Goal: Task Accomplishment & Management: Use online tool/utility

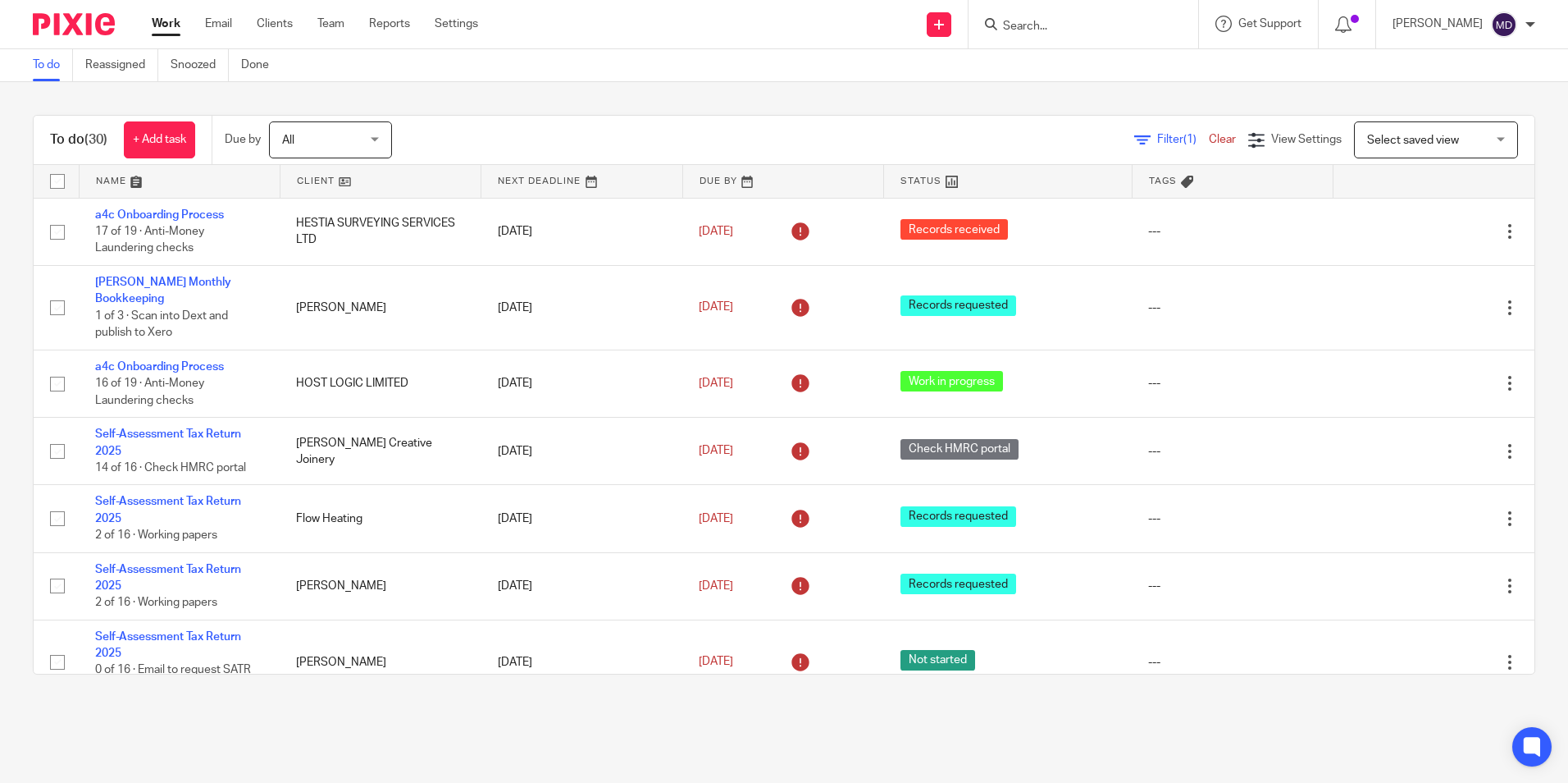
click at [1032, 28] on input "Search" at bounding box center [1075, 27] width 148 height 15
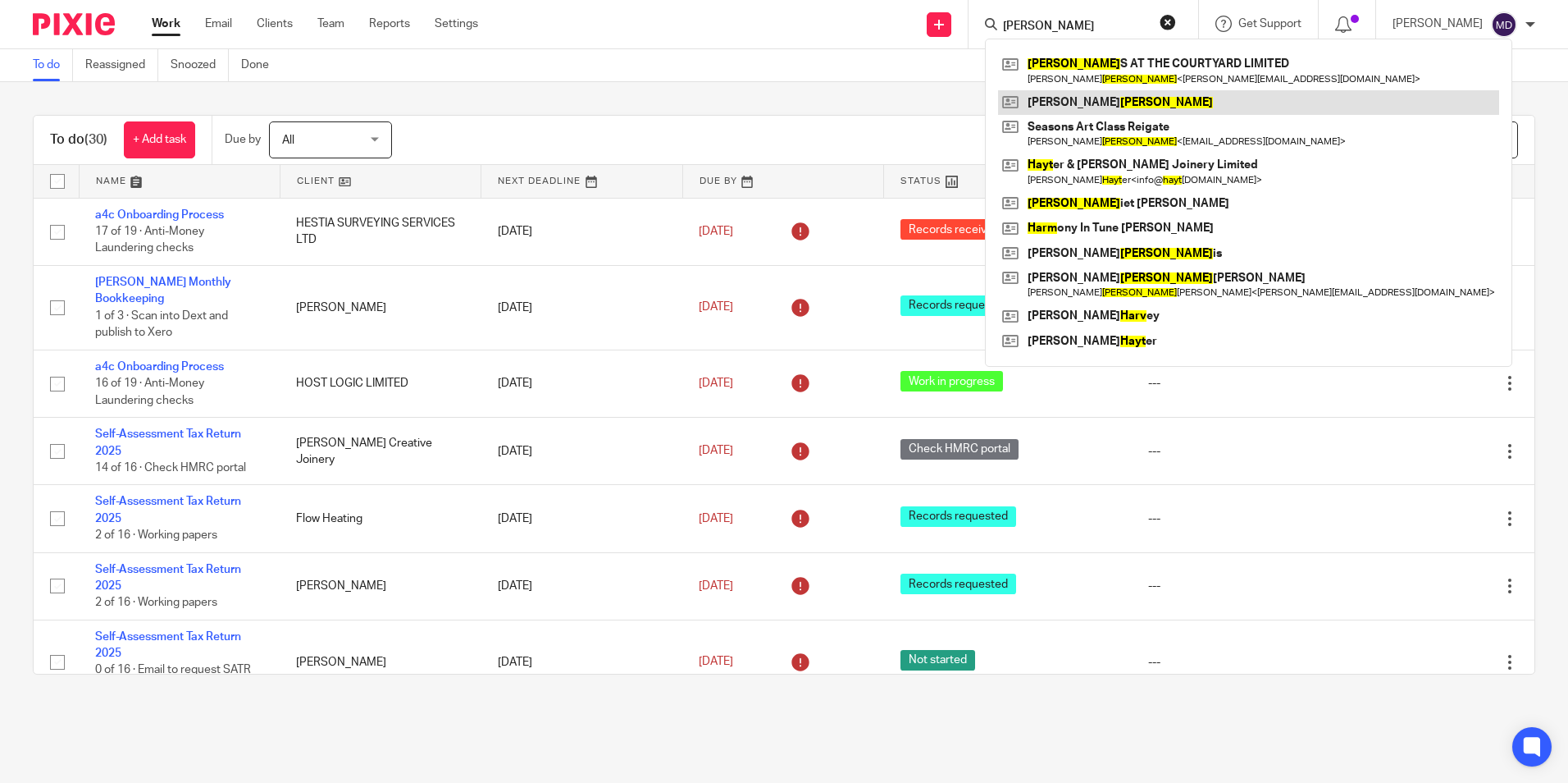
type input "hart"
click at [1041, 105] on link at bounding box center [1247, 103] width 501 height 25
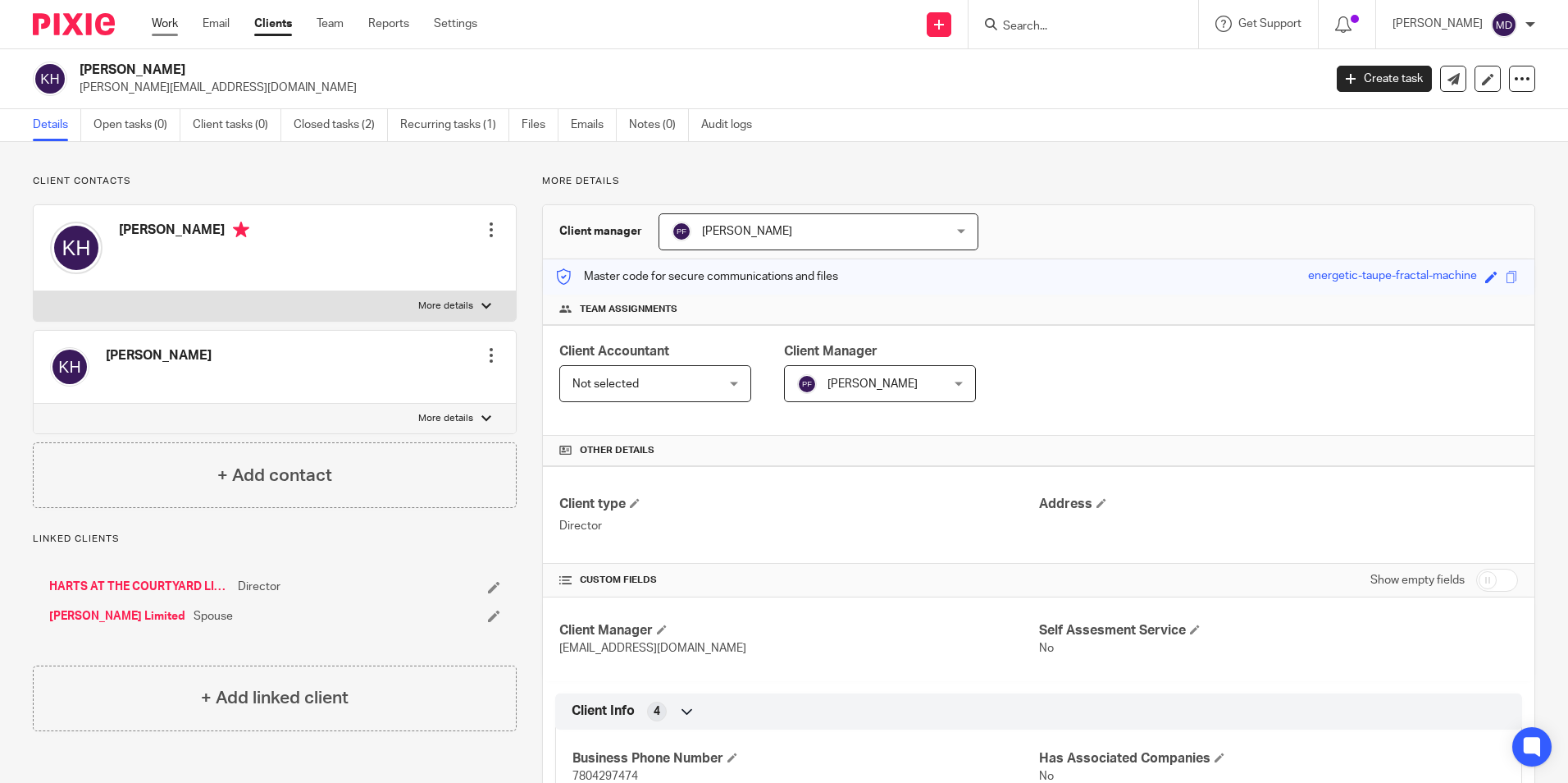
click at [165, 30] on link "Work" at bounding box center [165, 24] width 26 height 16
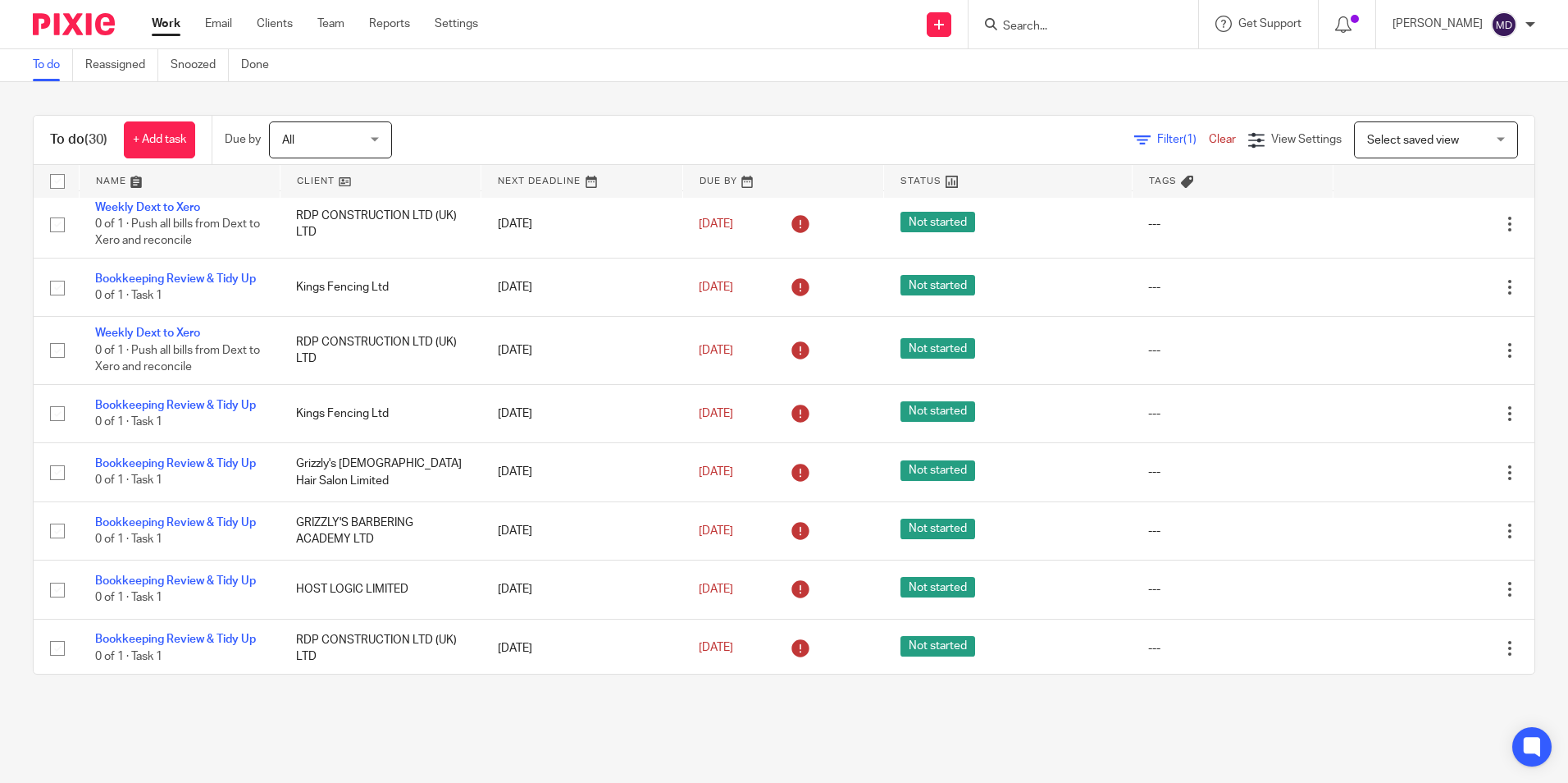
scroll to position [957, 0]
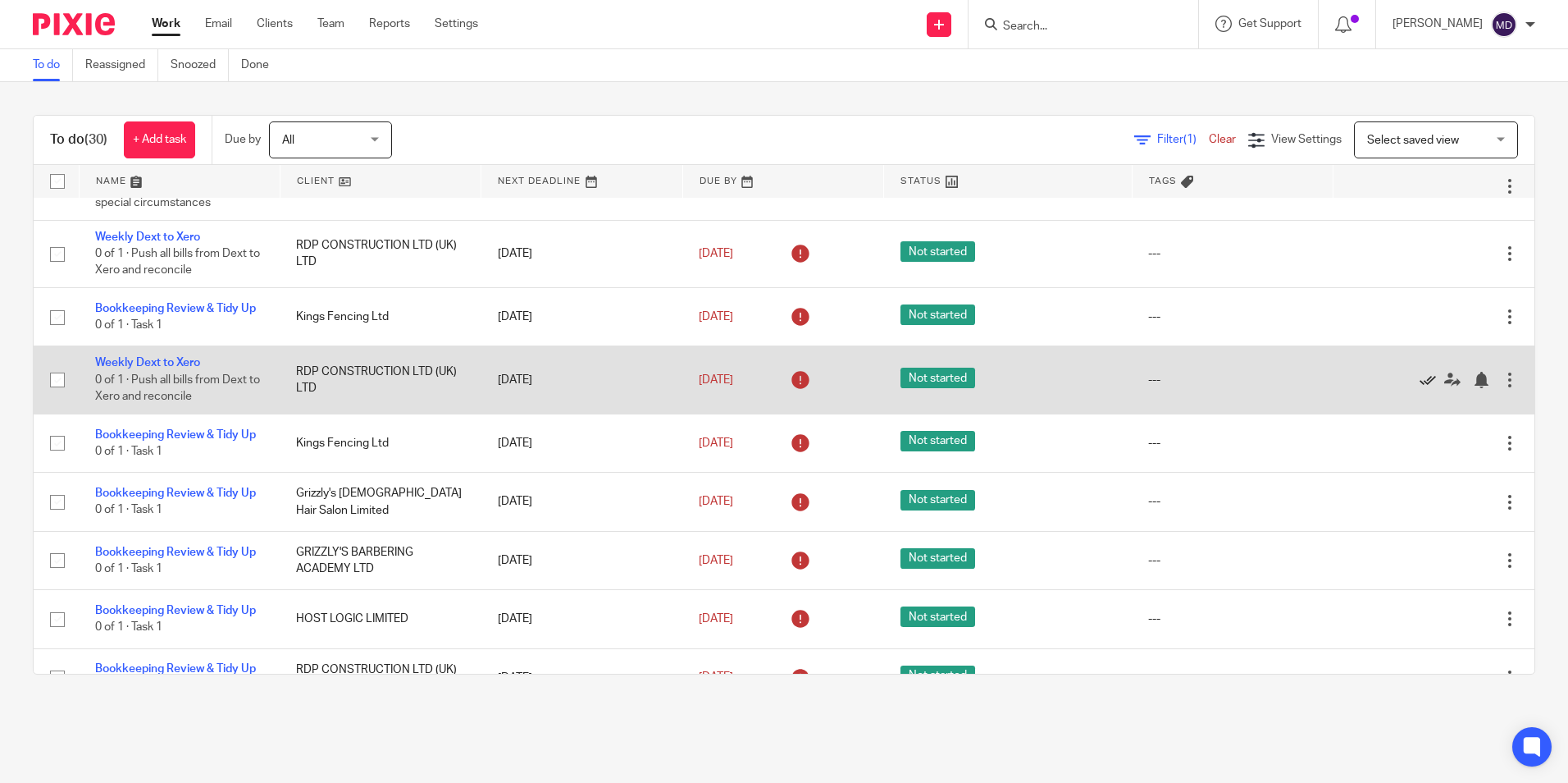
click at [1419, 381] on icon at bounding box center [1427, 379] width 16 height 16
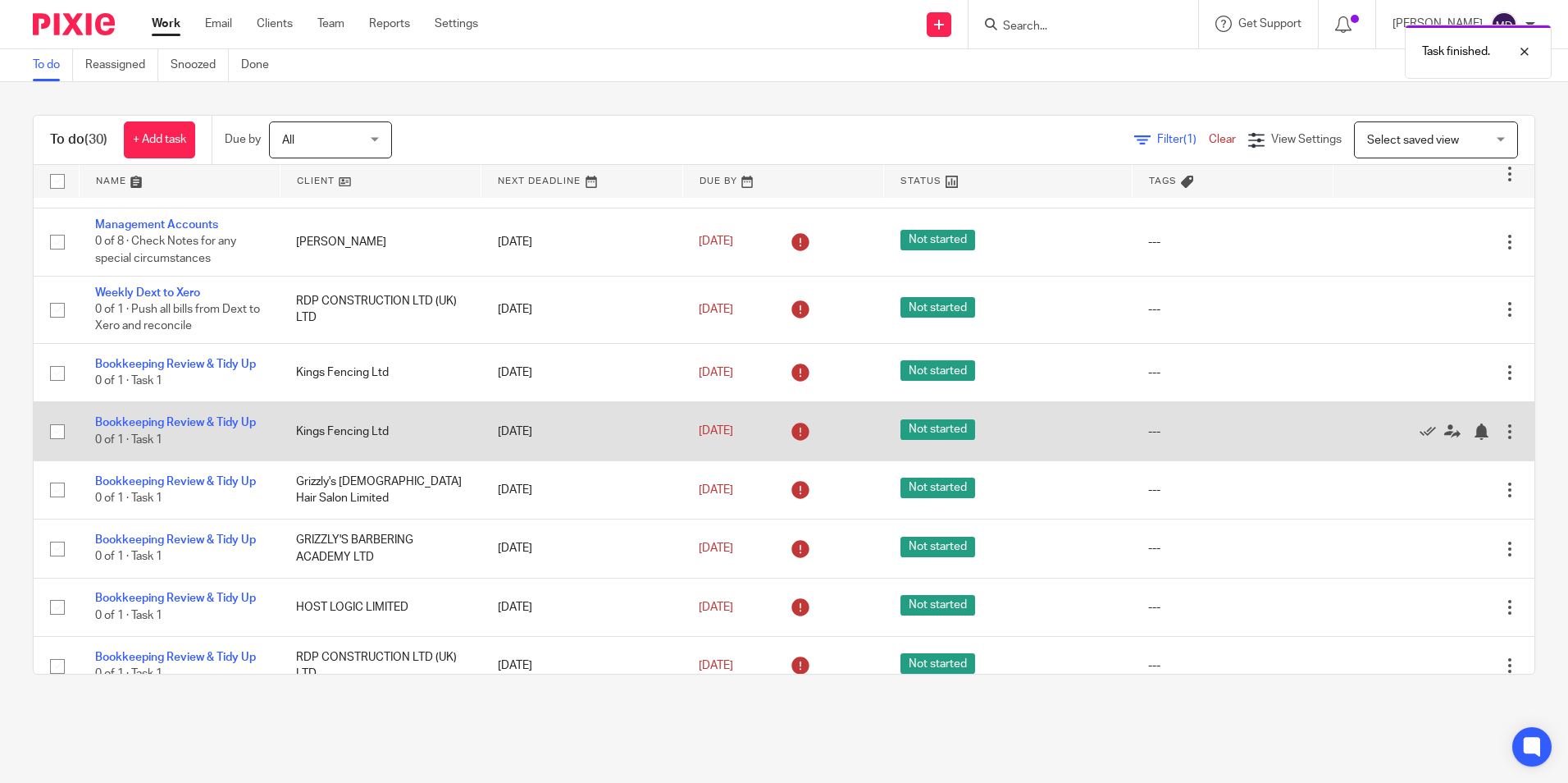
scroll to position [875, 0]
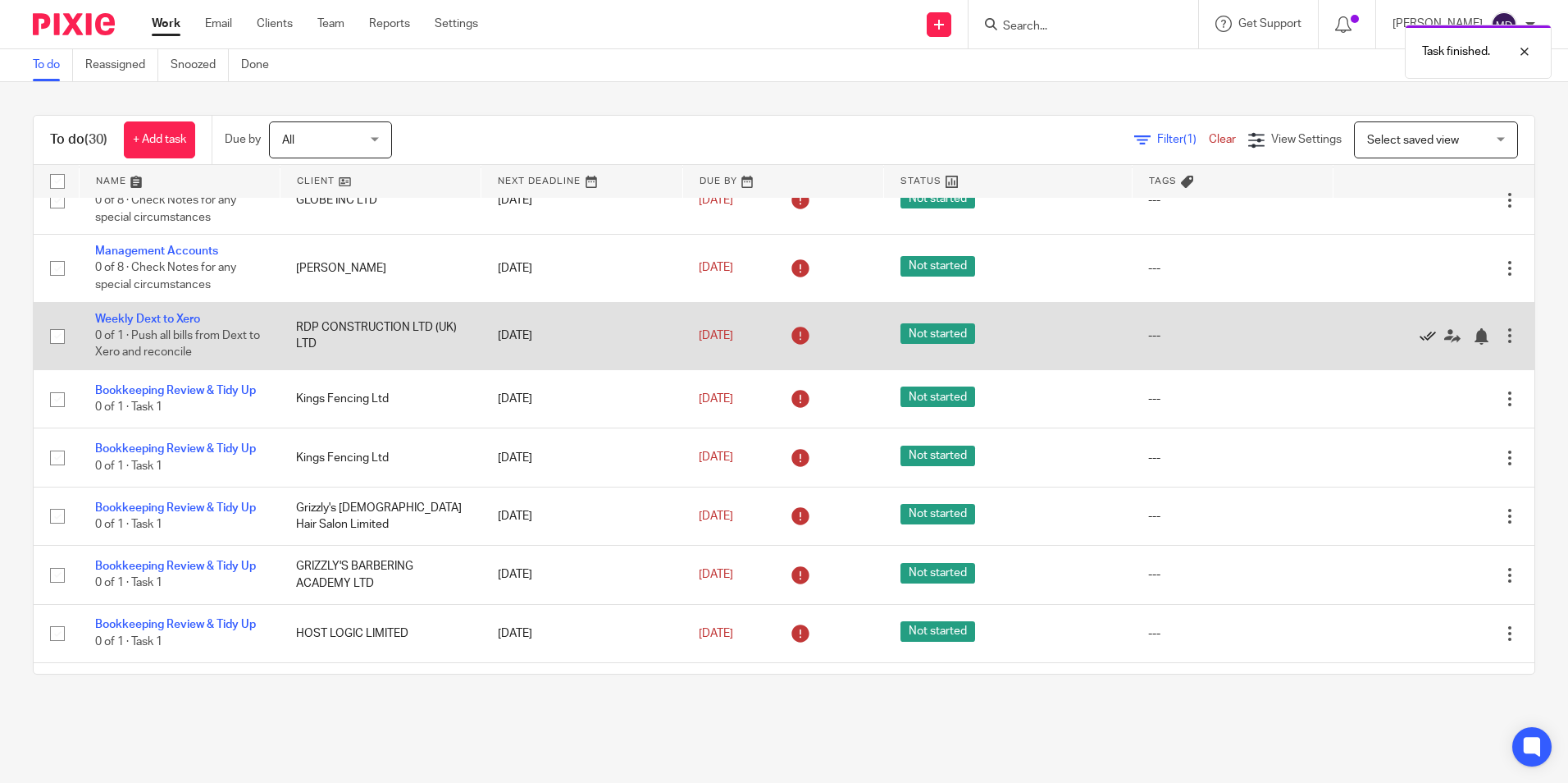
click at [1419, 336] on icon at bounding box center [1427, 336] width 16 height 16
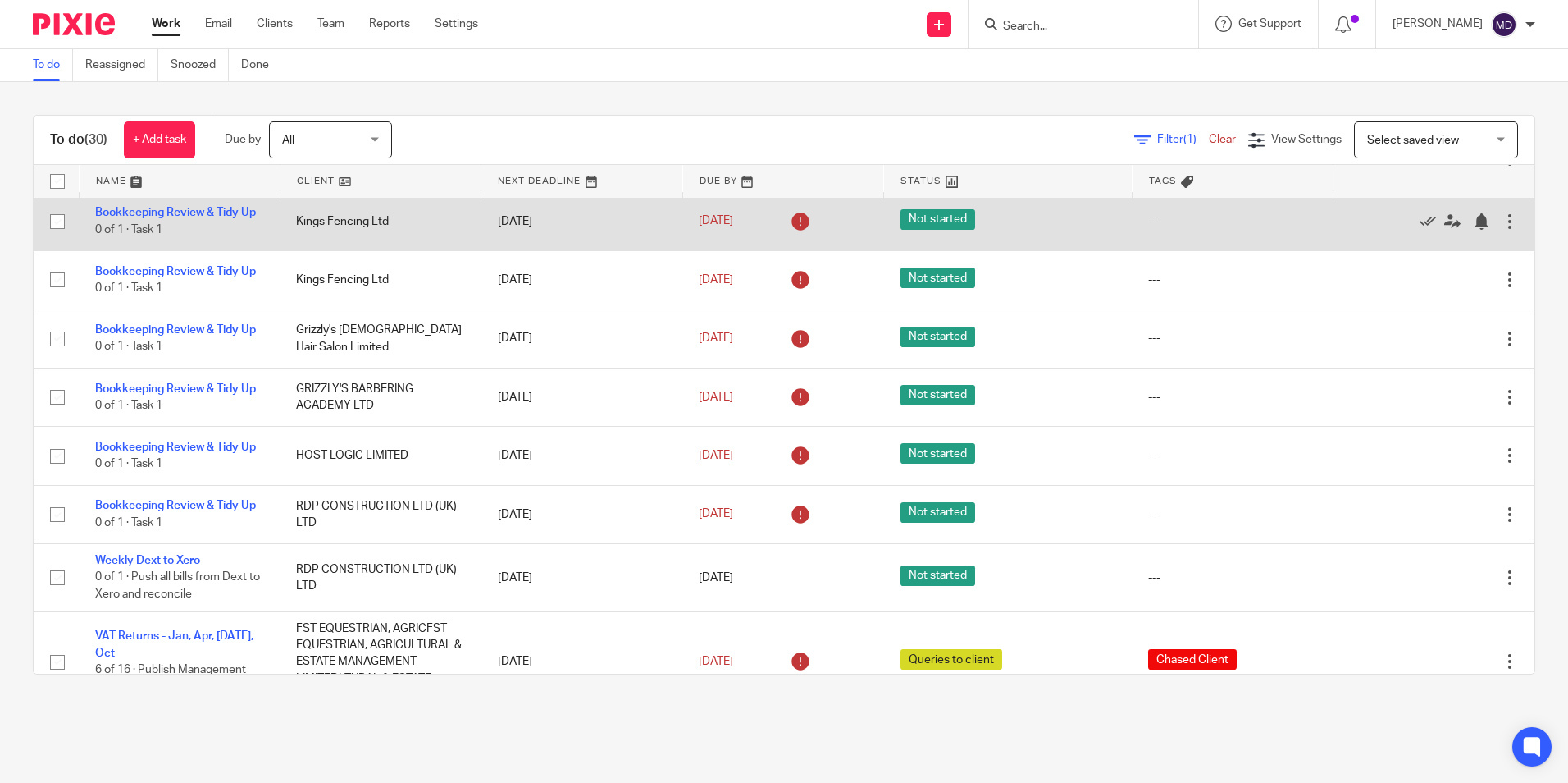
scroll to position [903, 0]
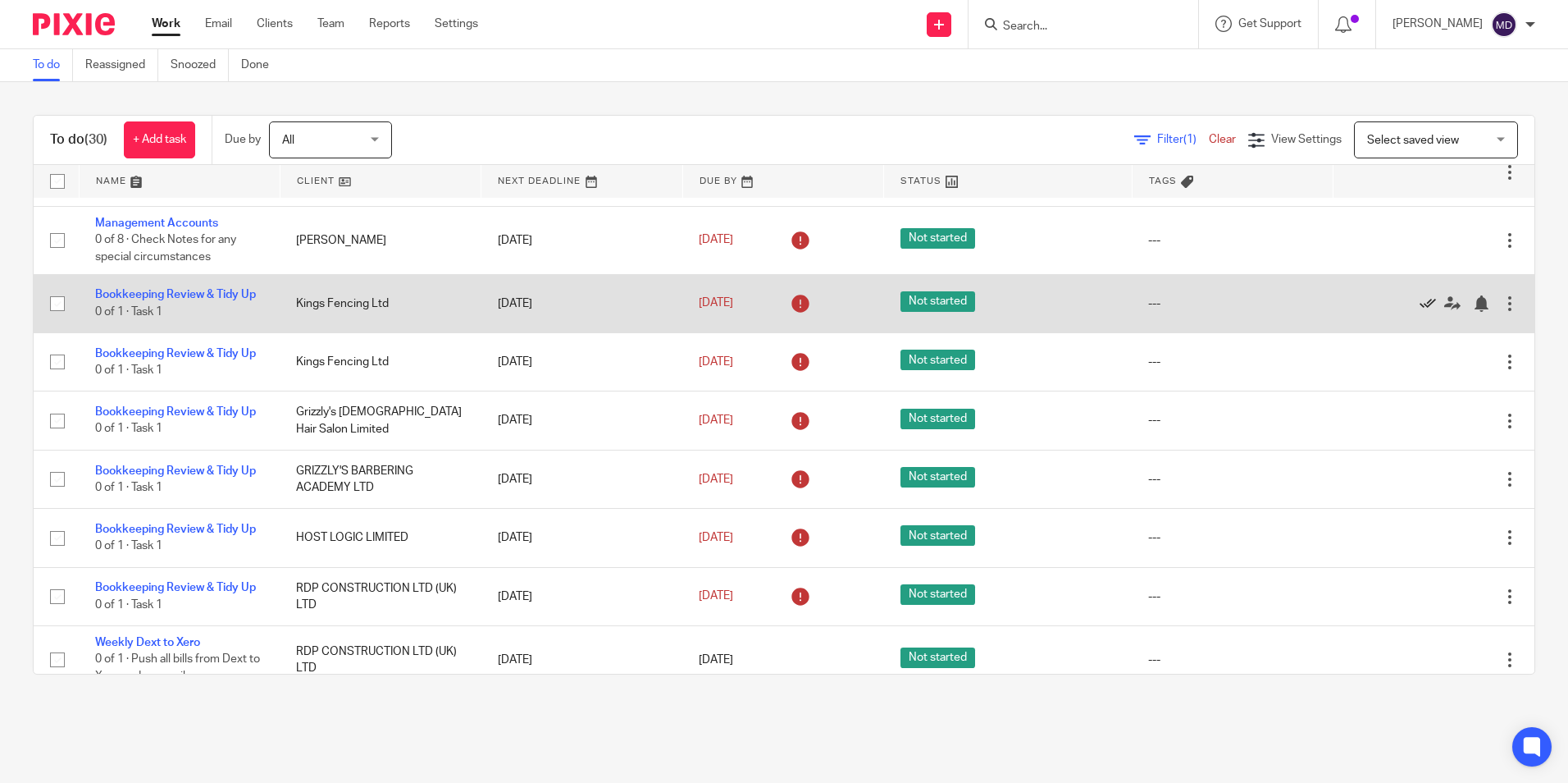
click at [1419, 305] on icon at bounding box center [1427, 303] width 16 height 16
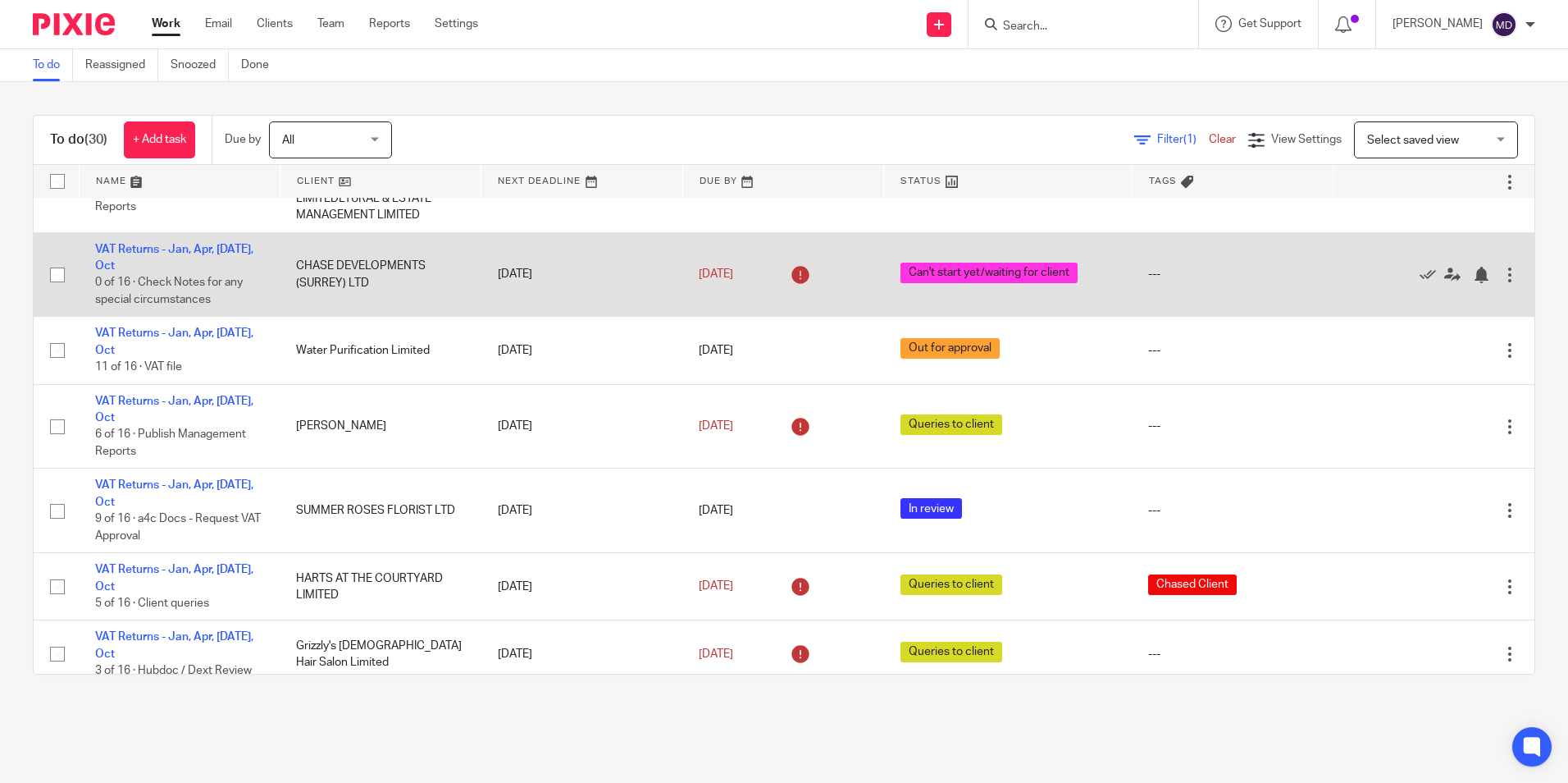
scroll to position [1419, 0]
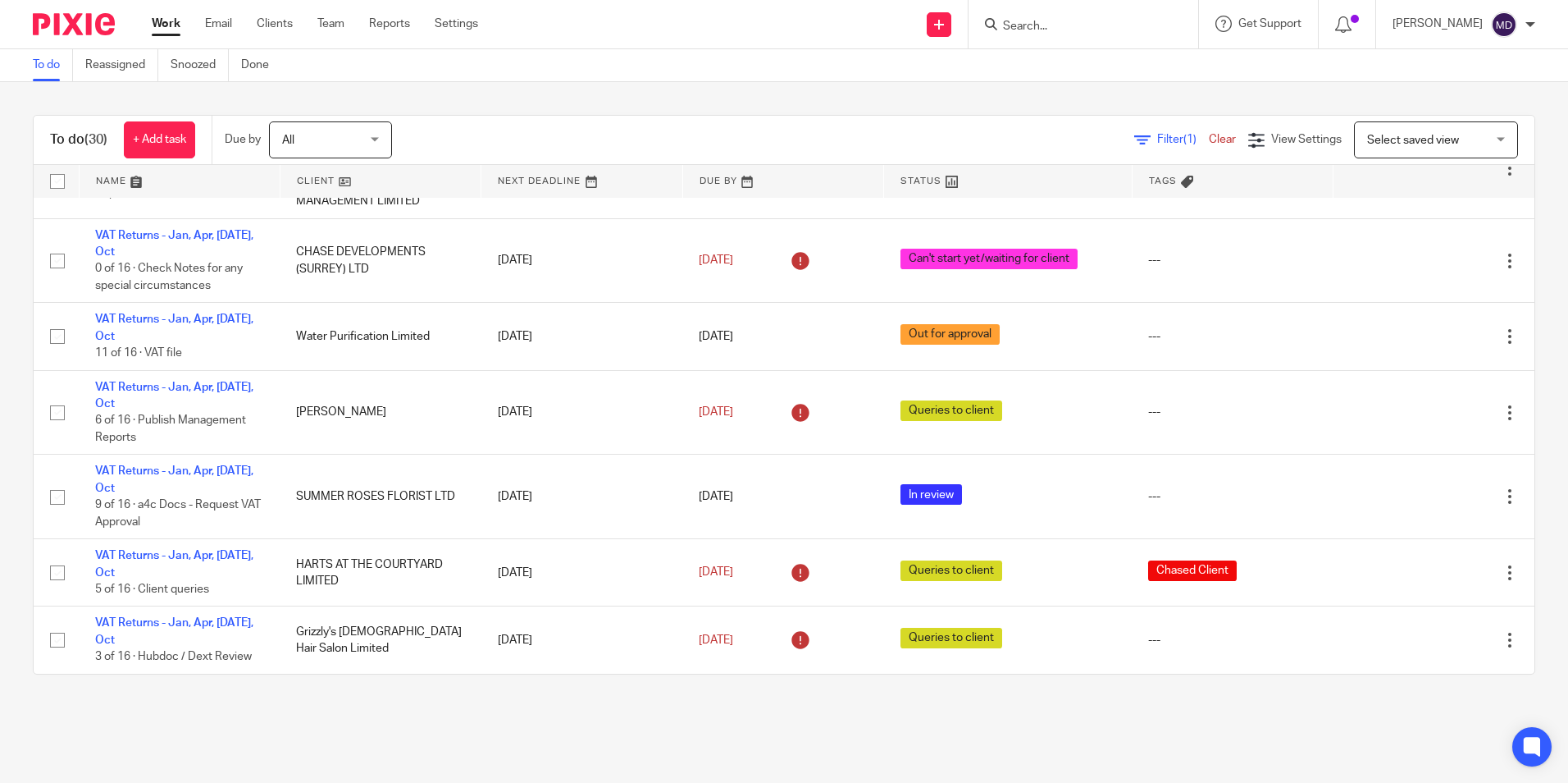
click at [1157, 135] on span "Filter (1)" at bounding box center [1182, 140] width 52 height 11
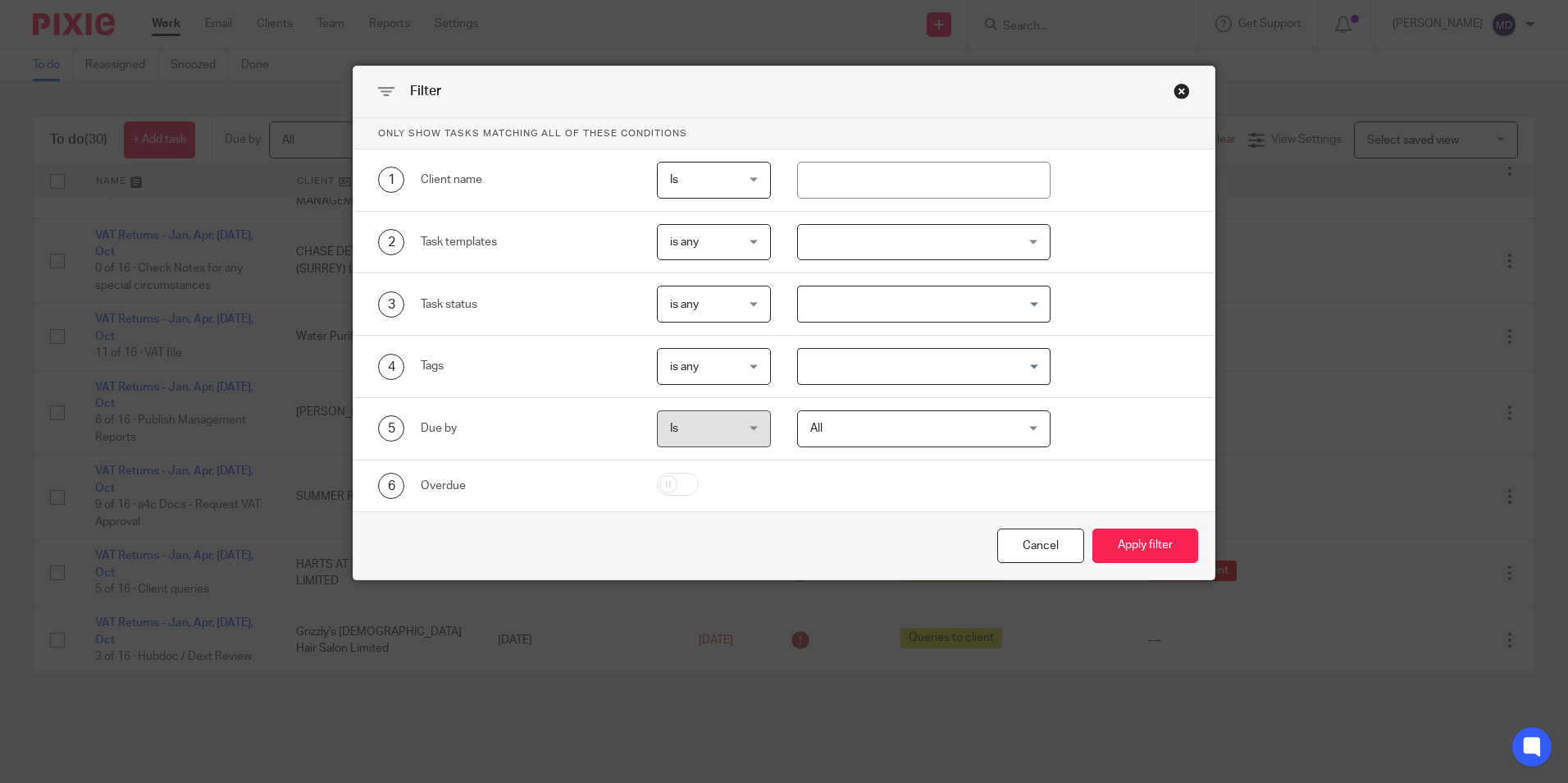
click at [905, 248] on div at bounding box center [923, 242] width 254 height 37
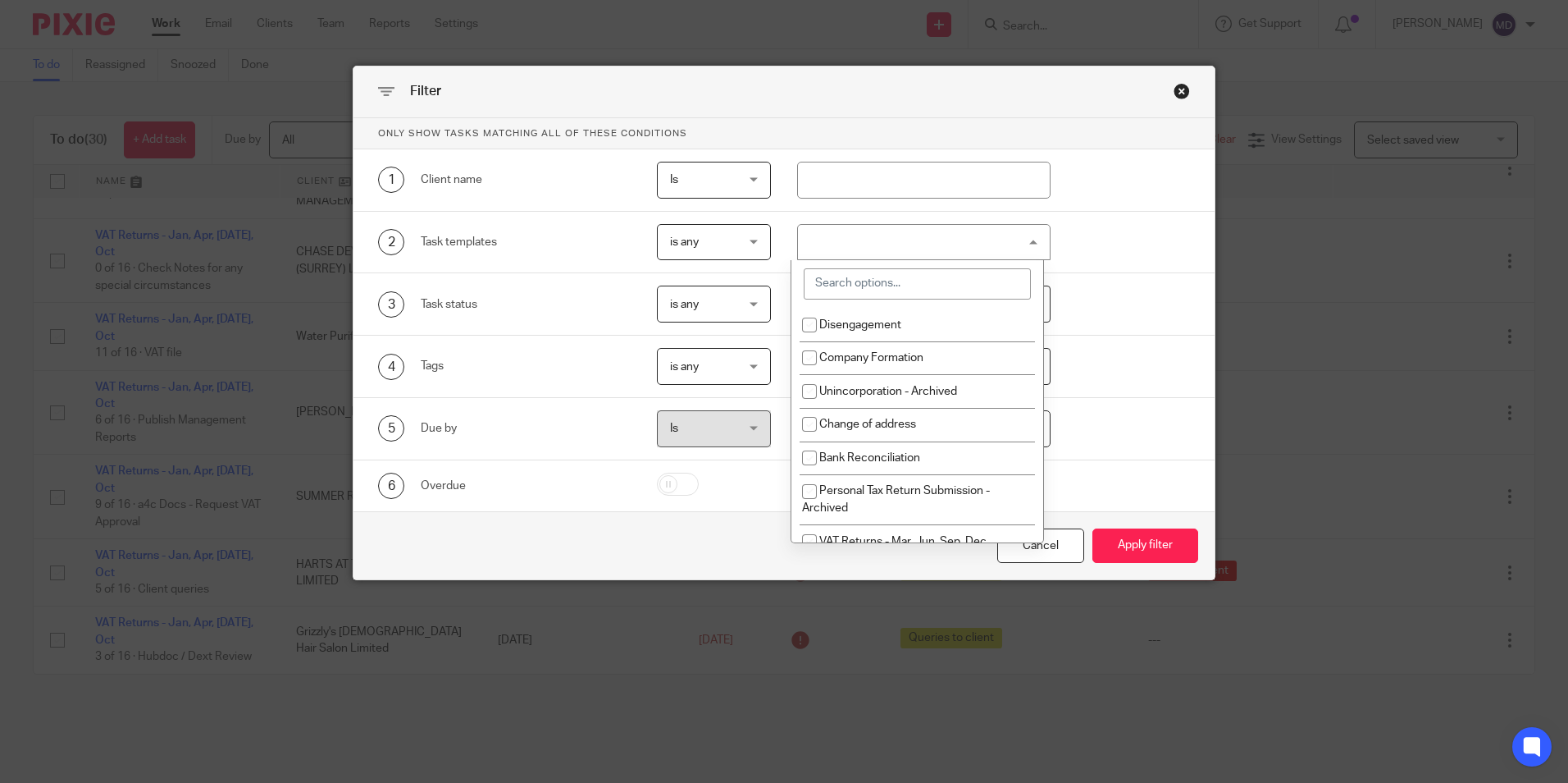
click at [901, 275] on input "search" at bounding box center [916, 283] width 227 height 31
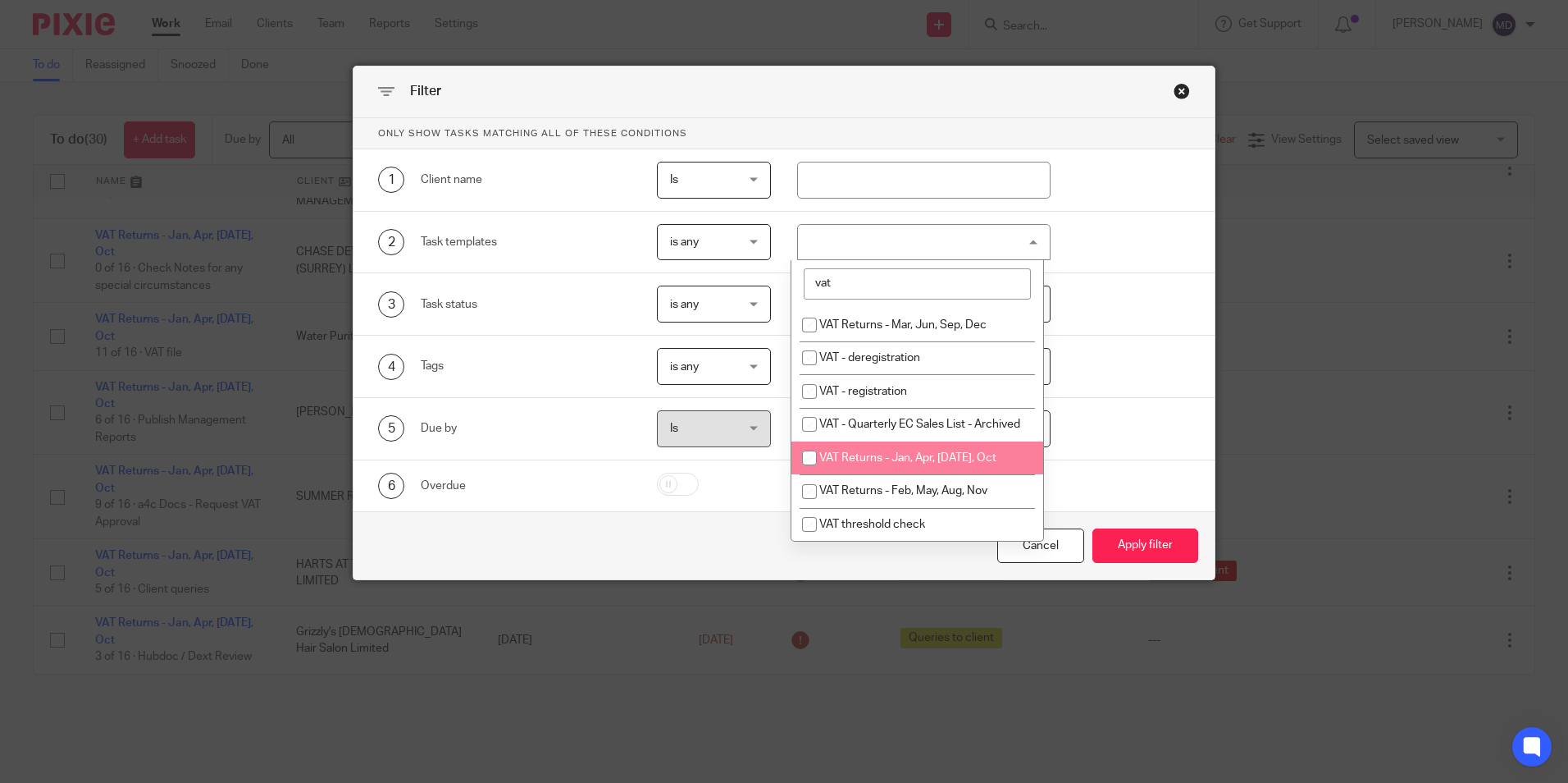
type input "vat"
click at [909, 466] on li "VAT Returns - Jan, Apr, [DATE], Oct" at bounding box center [916, 458] width 252 height 34
checkbox input "true"
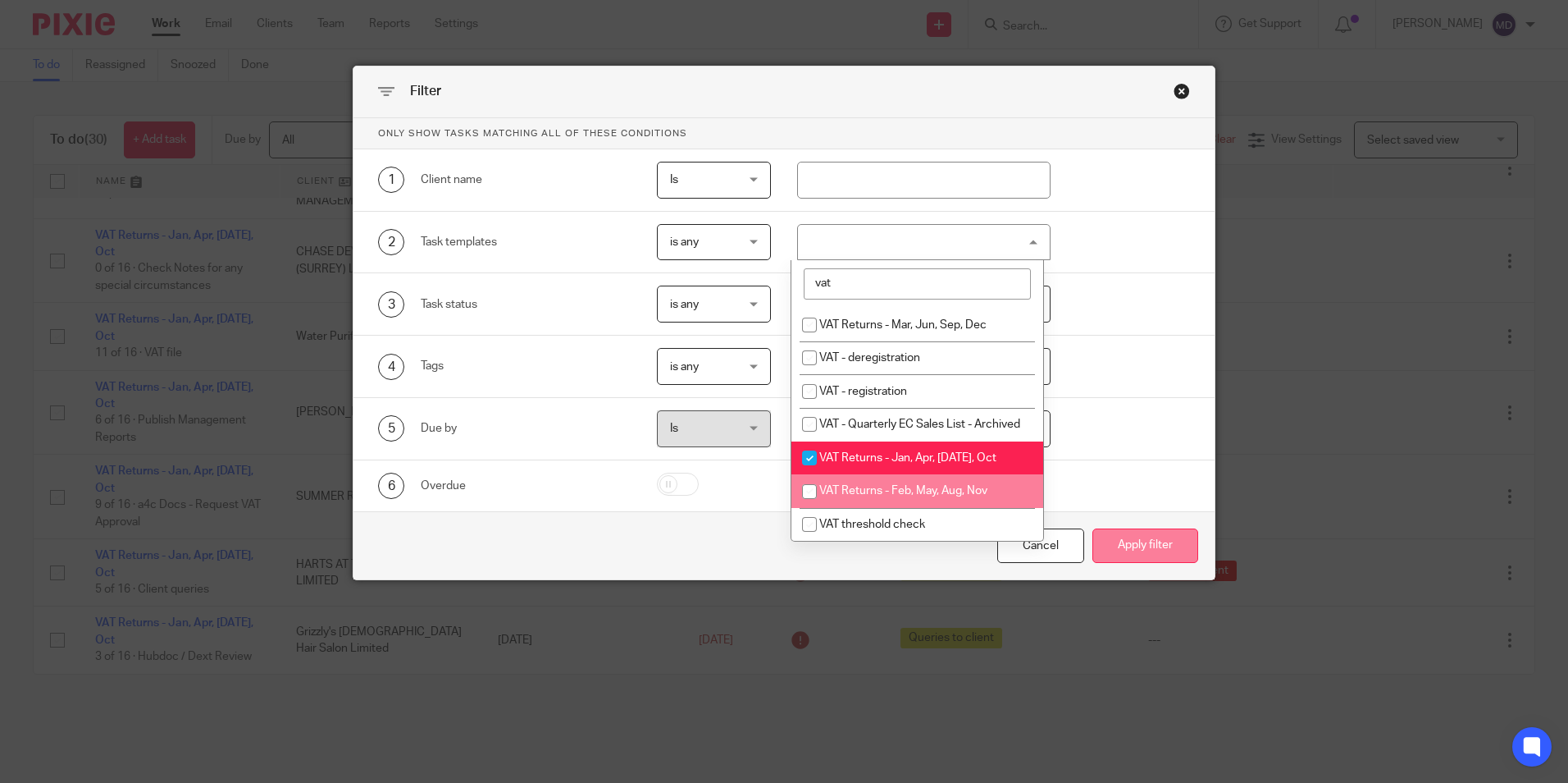
click at [1145, 547] on button "Apply filter" at bounding box center [1145, 545] width 106 height 35
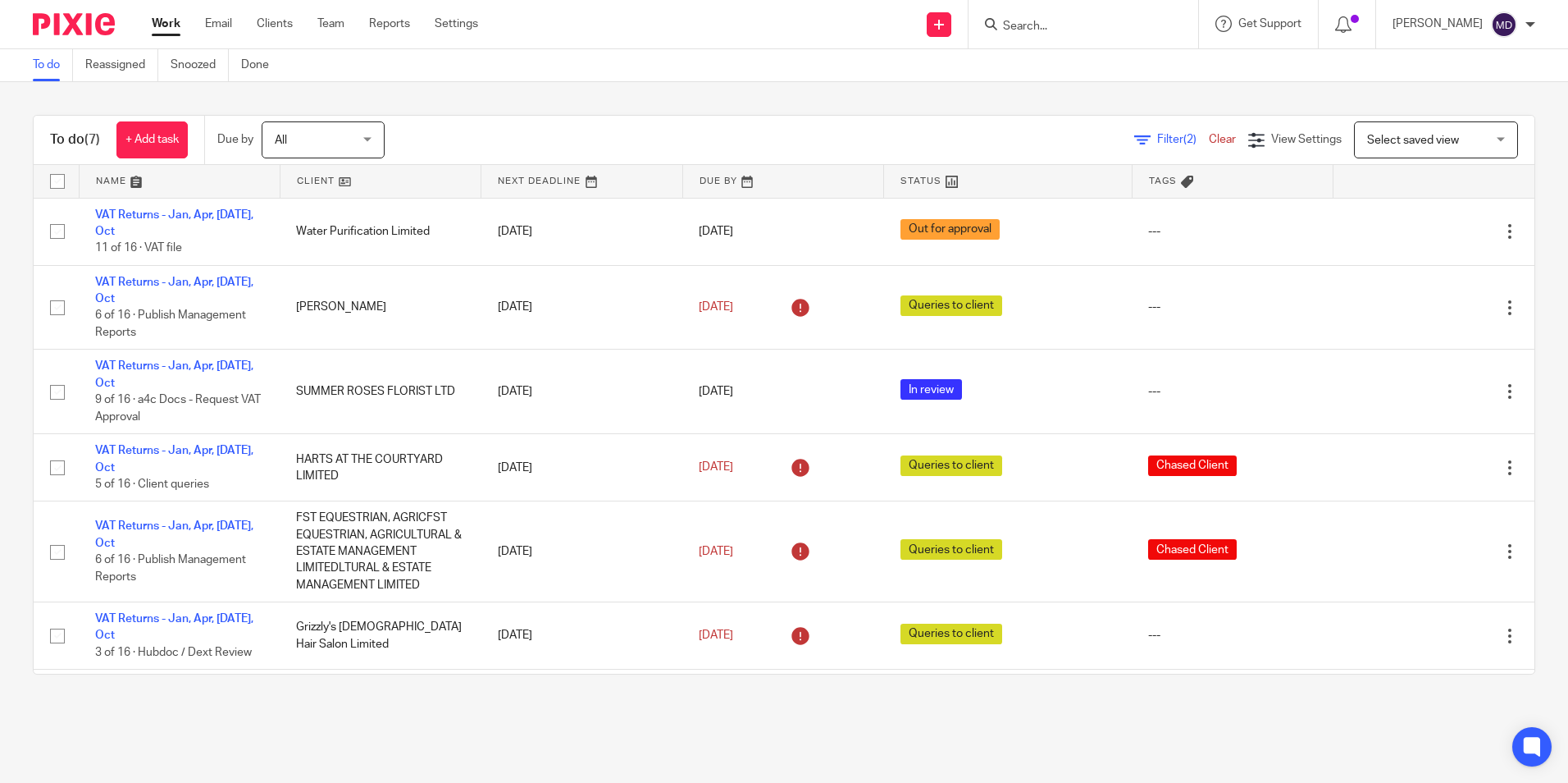
click at [907, 177] on link at bounding box center [1007, 181] width 247 height 33
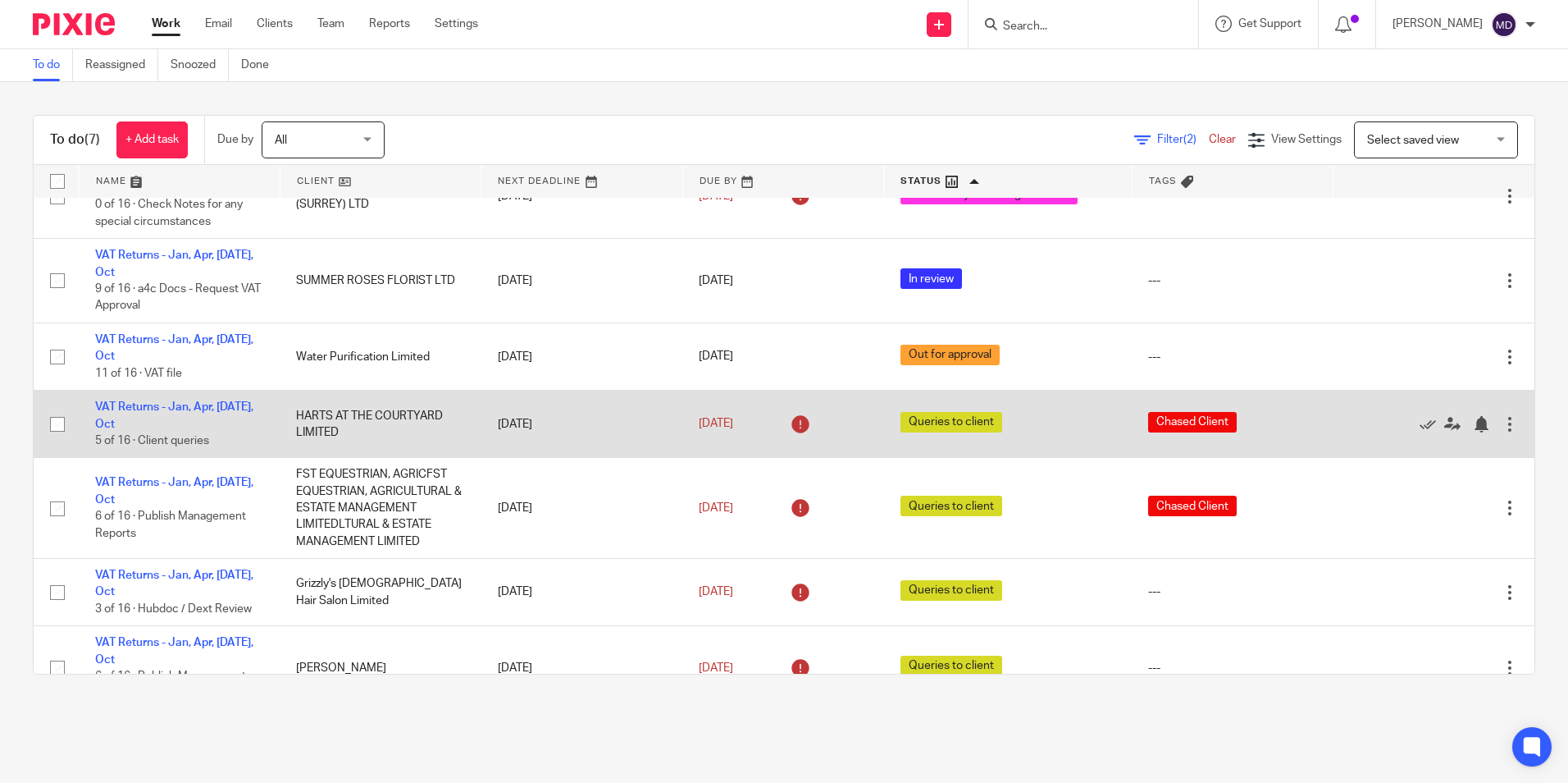
scroll to position [79, 0]
